Goal: Transaction & Acquisition: Obtain resource

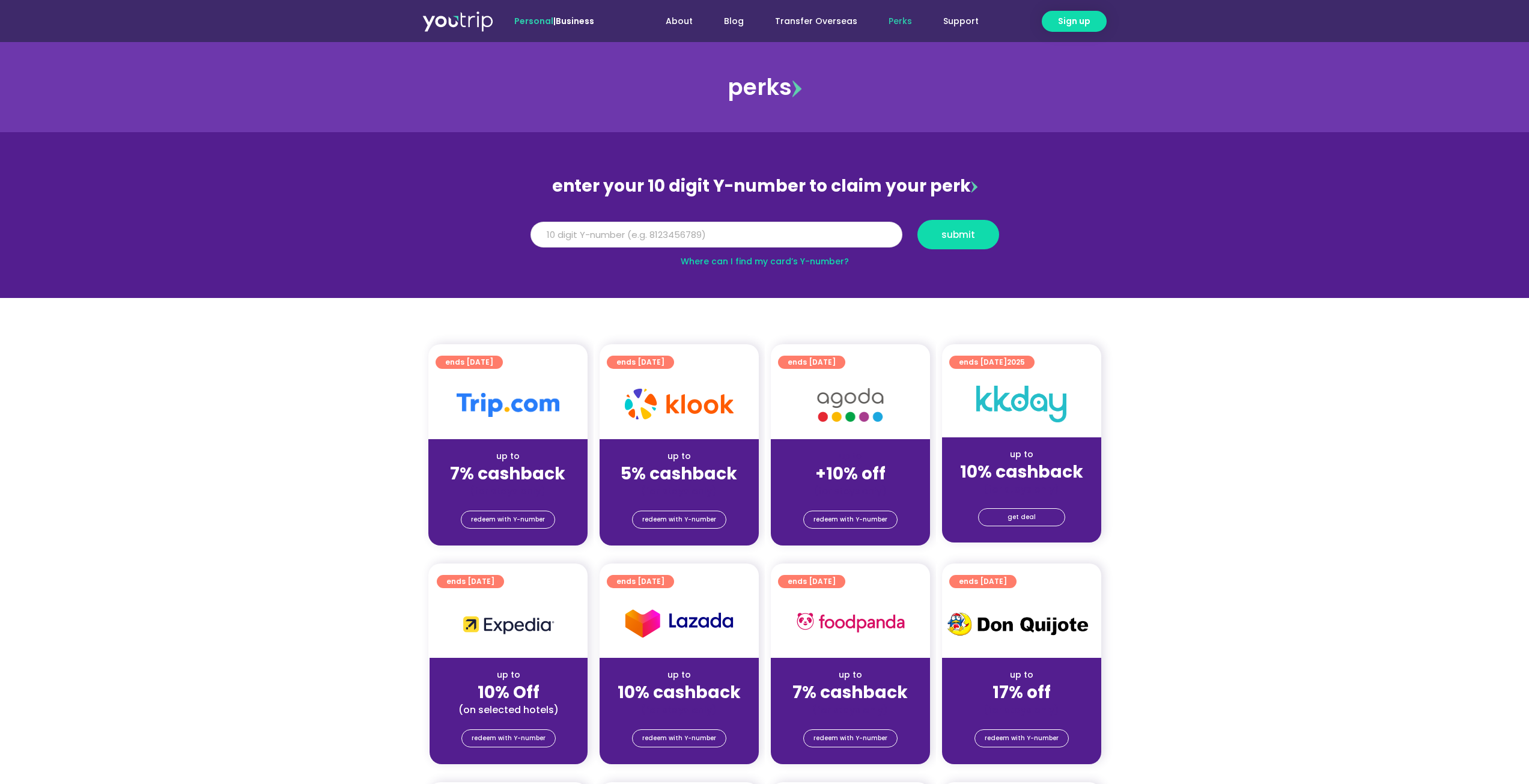
click at [693, 230] on input "Y Number" at bounding box center [716, 235] width 372 height 26
type input "8156017844"
click at [961, 230] on span "submit" at bounding box center [958, 235] width 34 height 9
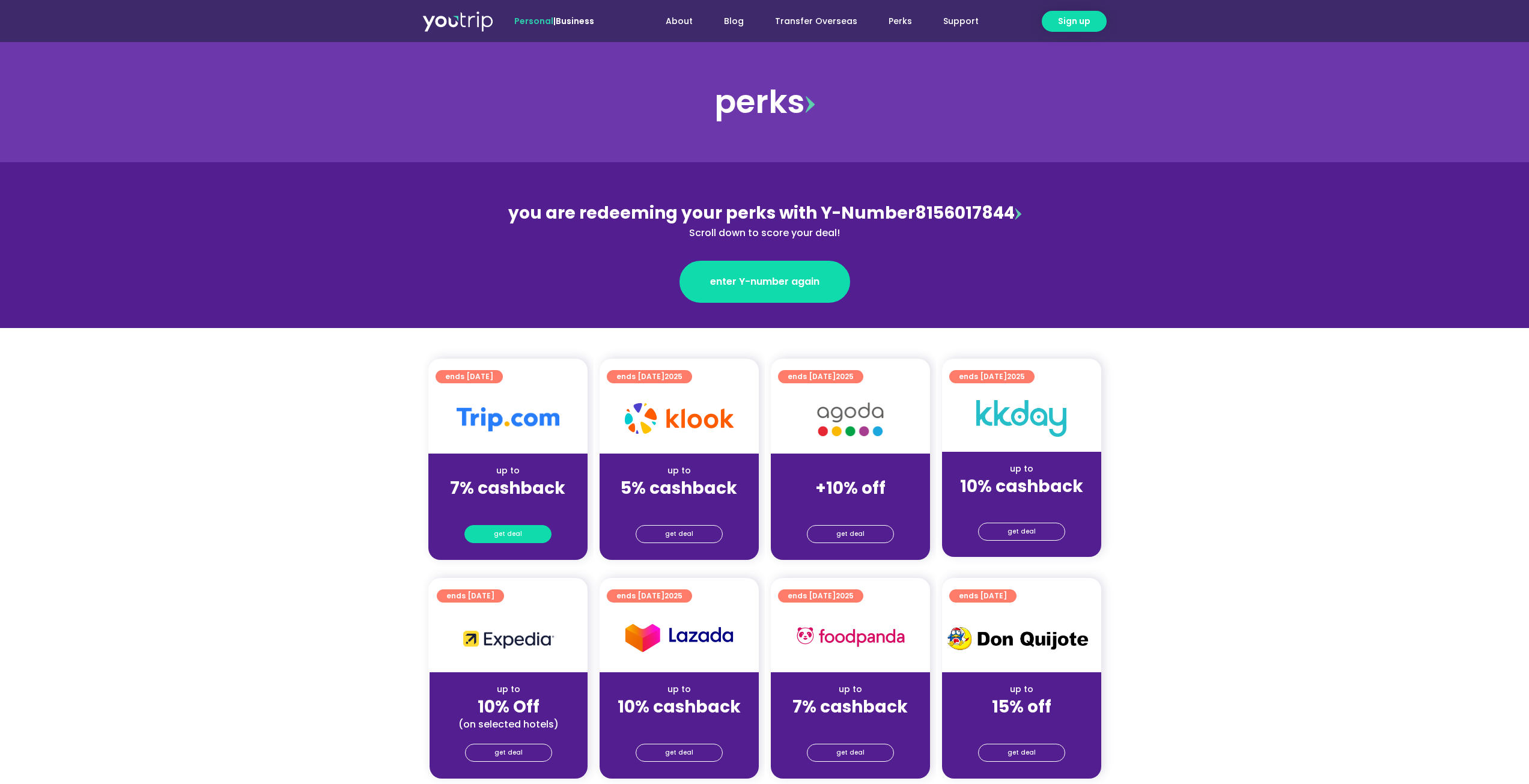
click at [519, 530] on span "get deal" at bounding box center [508, 533] width 28 height 17
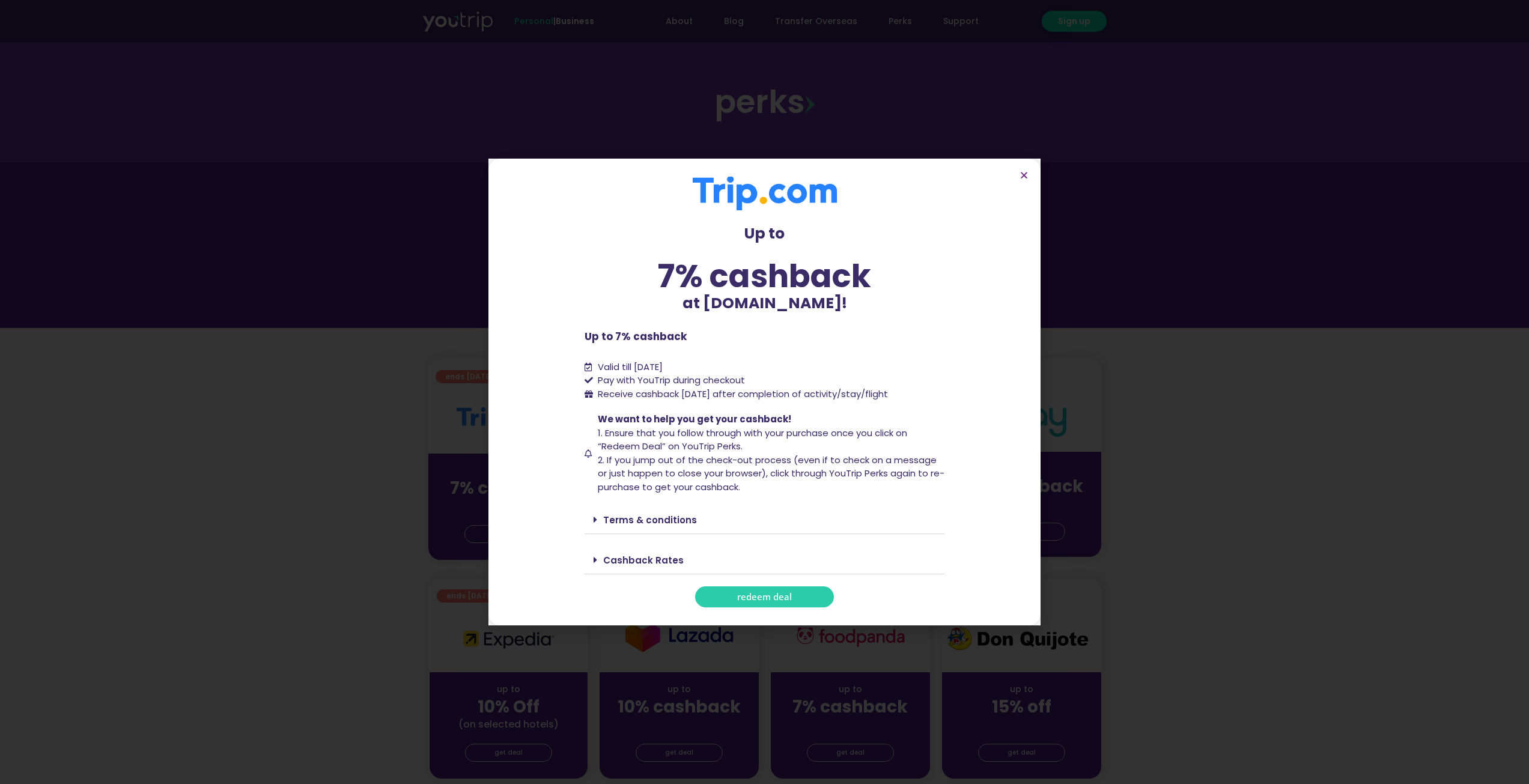
click at [760, 599] on span "redeem deal" at bounding box center [764, 597] width 55 height 9
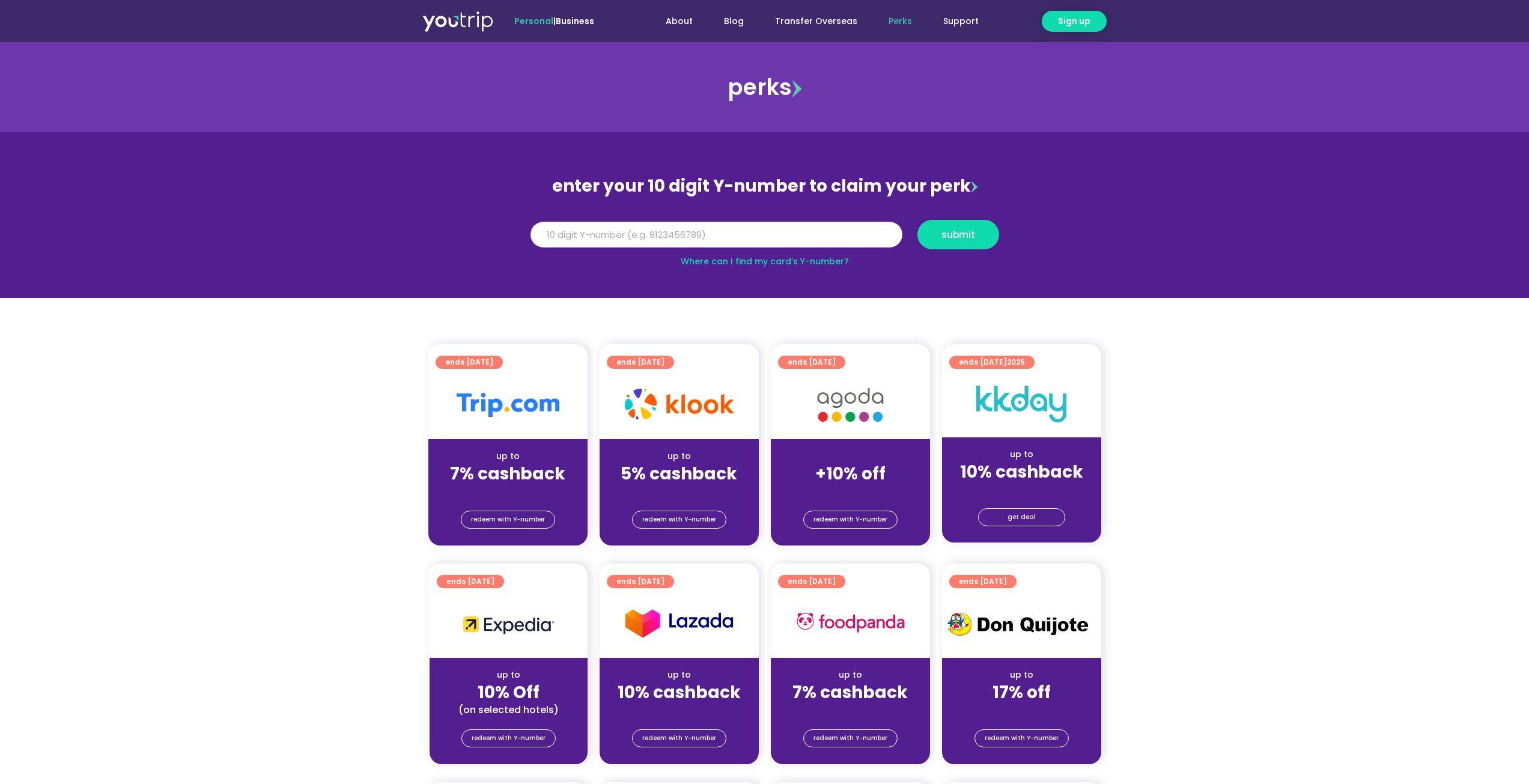
click at [587, 232] on input "Y Number" at bounding box center [716, 235] width 372 height 26
type input "9"
type input "8156017844"
click at [961, 244] on button "submit" at bounding box center [958, 235] width 82 height 30
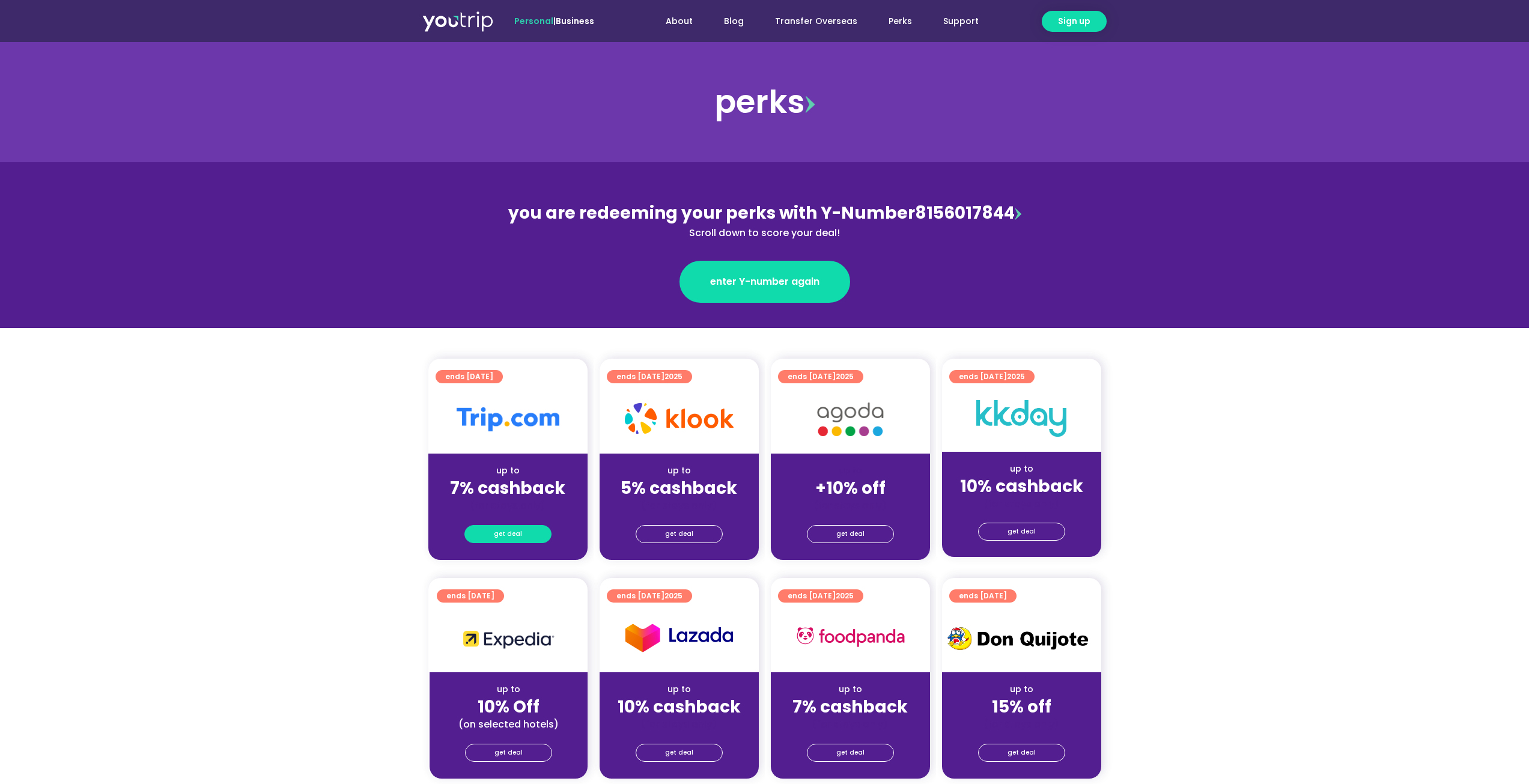
click at [508, 531] on span "get deal" at bounding box center [508, 533] width 28 height 17
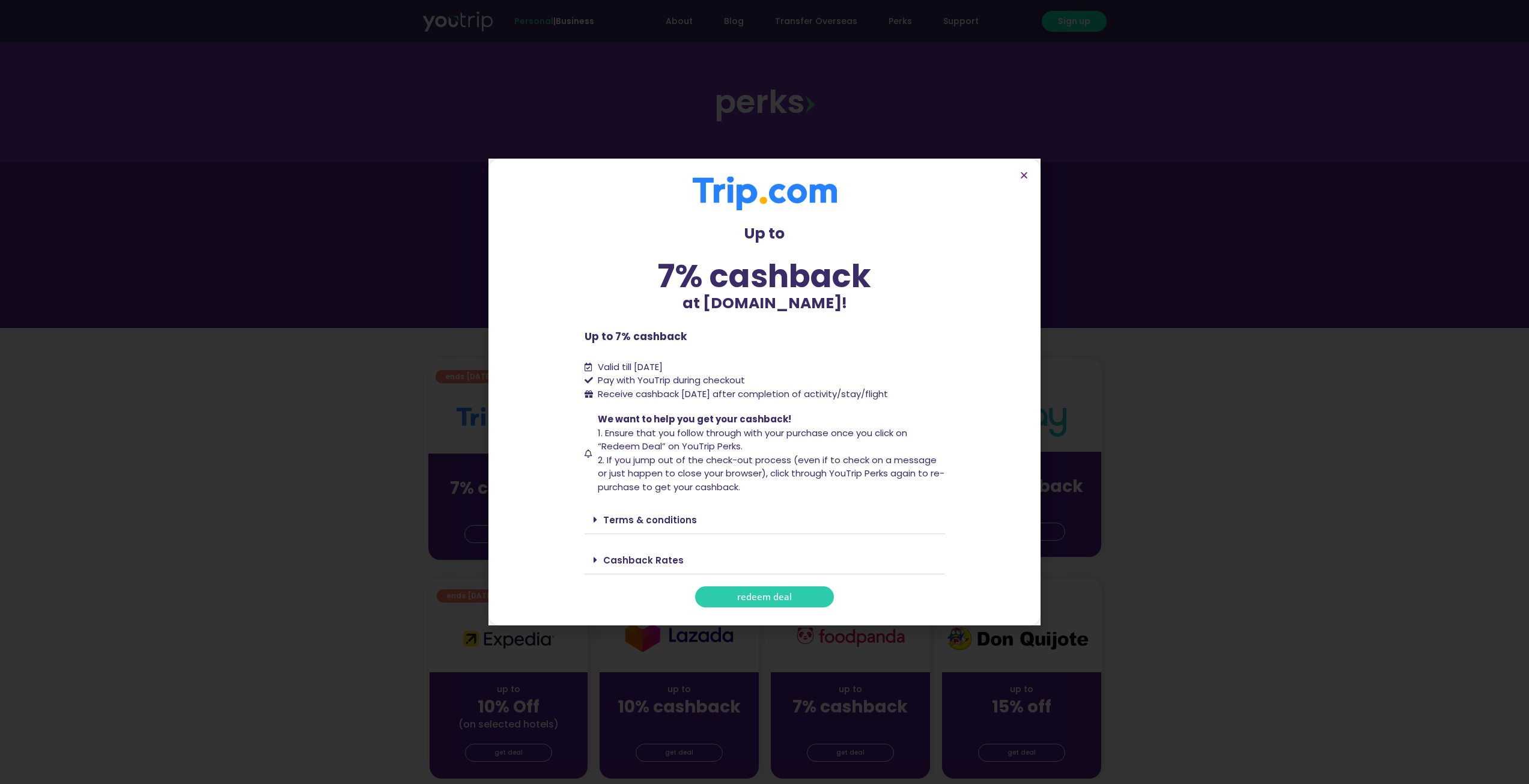
click at [738, 589] on link "redeem deal" at bounding box center [764, 597] width 139 height 21
click at [724, 594] on link "redeem deal" at bounding box center [764, 597] width 139 height 21
